Goal: Task Accomplishment & Management: Manage account settings

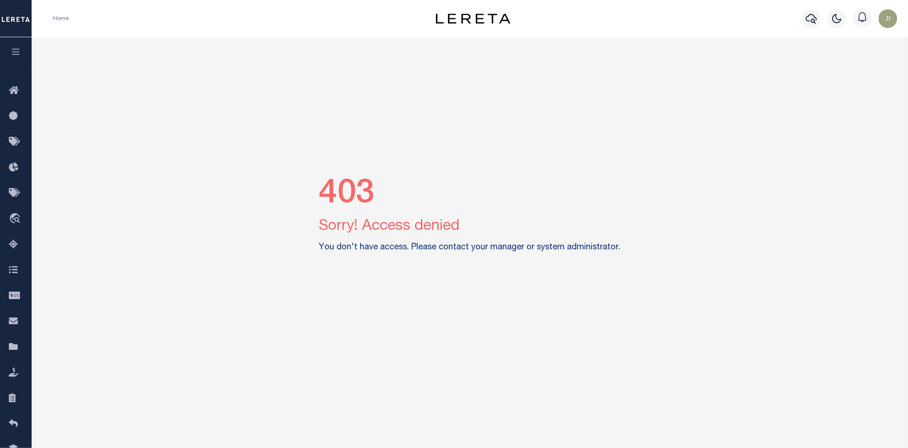
click at [885, 17] on img "button" at bounding box center [888, 18] width 19 height 19
click at [848, 44] on span "Profile" at bounding box center [848, 43] width 20 height 7
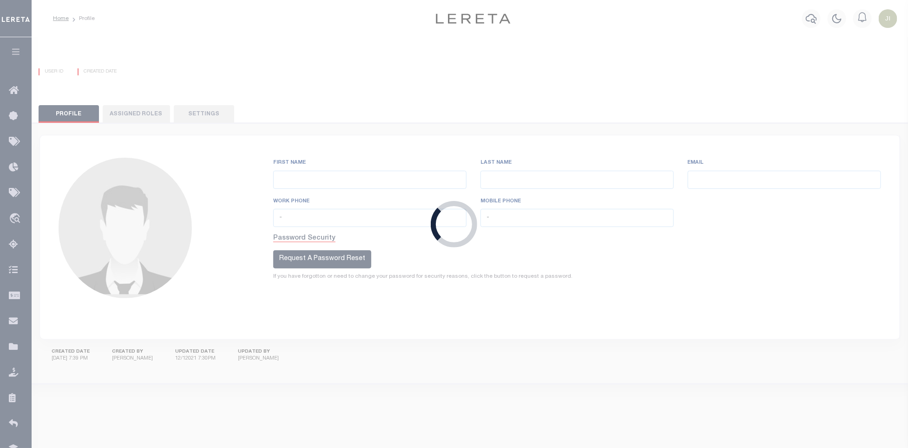
click at [456, 129] on div "Loading..." at bounding box center [454, 224] width 908 height 448
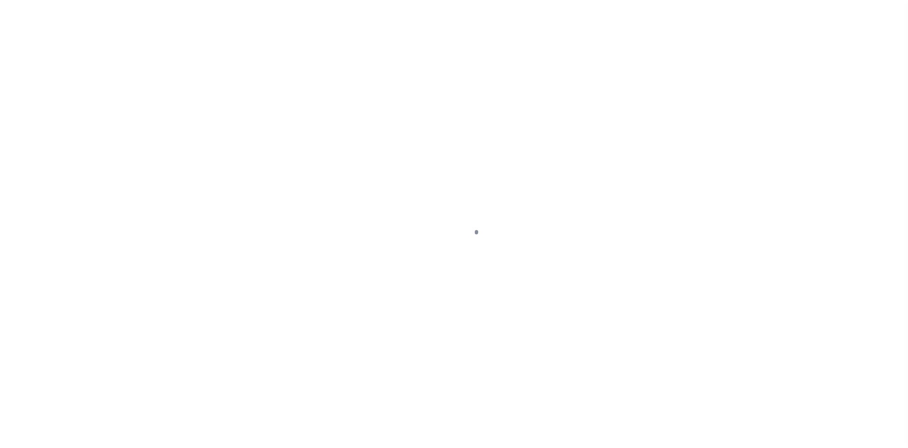
type input "-"
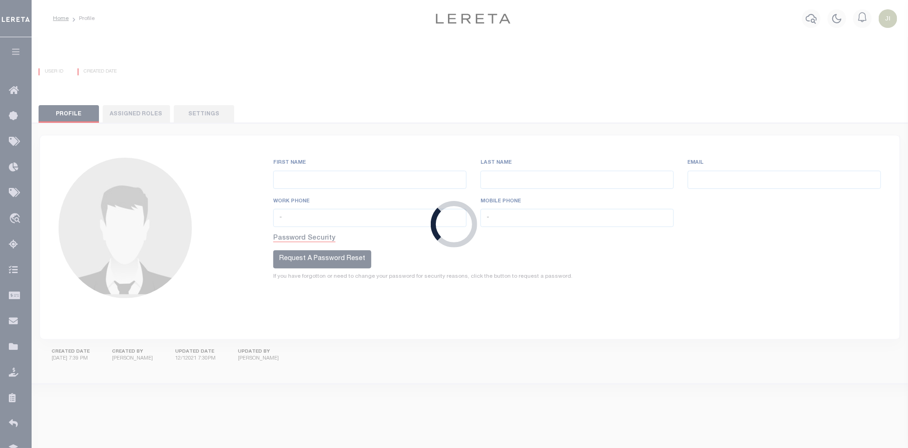
click at [731, 128] on div "Loading..." at bounding box center [454, 224] width 908 height 448
click at [682, 277] on div "Loading..." at bounding box center [454, 224] width 908 height 448
click at [126, 112] on div "Loading..." at bounding box center [454, 224] width 908 height 448
click at [194, 106] on div "Loading..." at bounding box center [454, 224] width 908 height 448
